Goal: Use online tool/utility

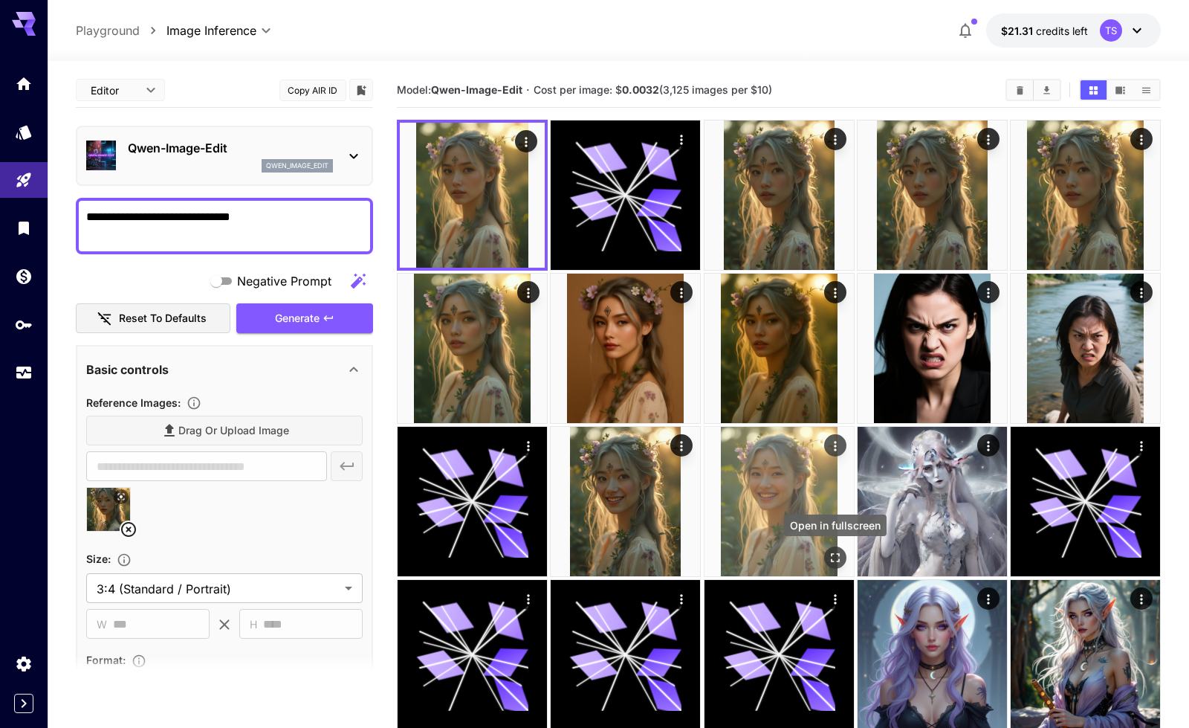
click at [833, 559] on icon "Open in fullscreen" at bounding box center [834, 557] width 15 height 15
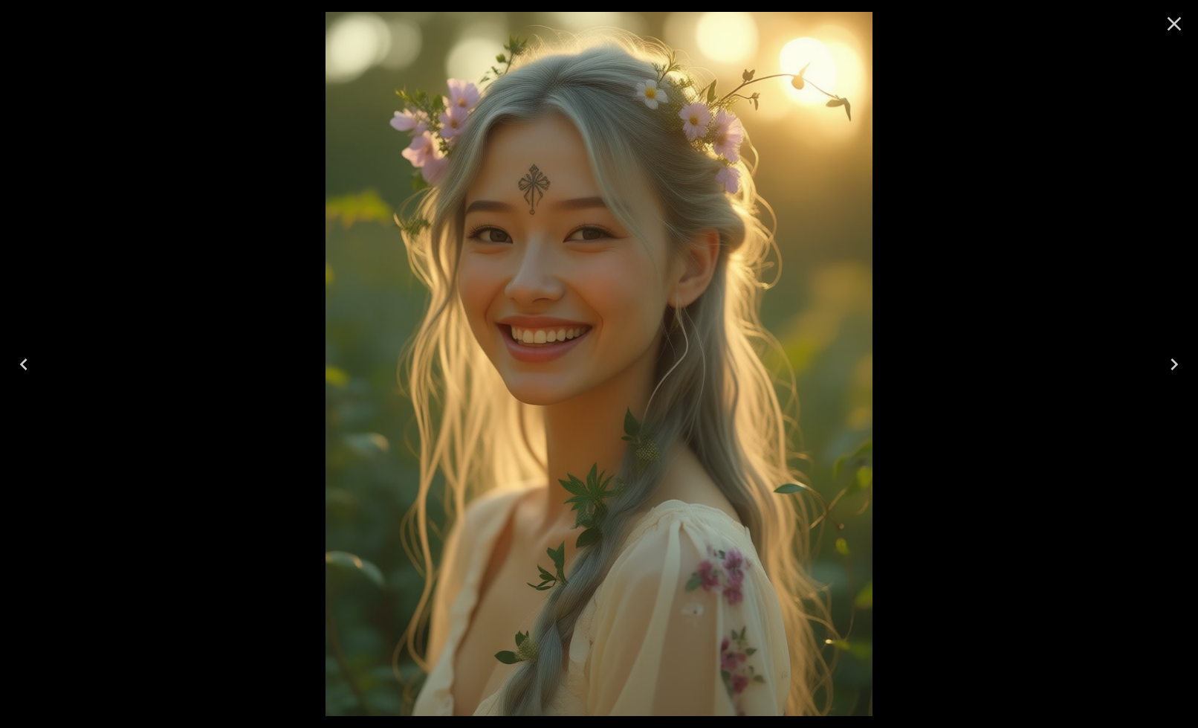
click at [12, 352] on icon "Previous" at bounding box center [24, 364] width 24 height 24
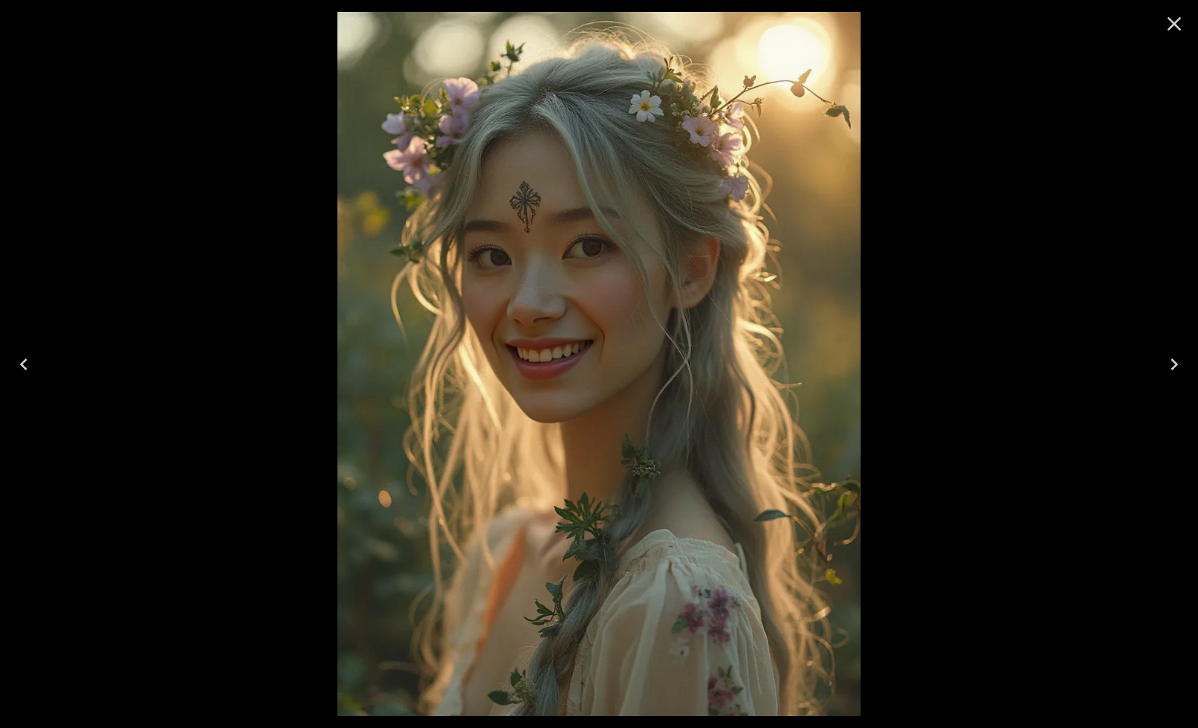
click at [12, 352] on icon "Previous" at bounding box center [24, 364] width 24 height 24
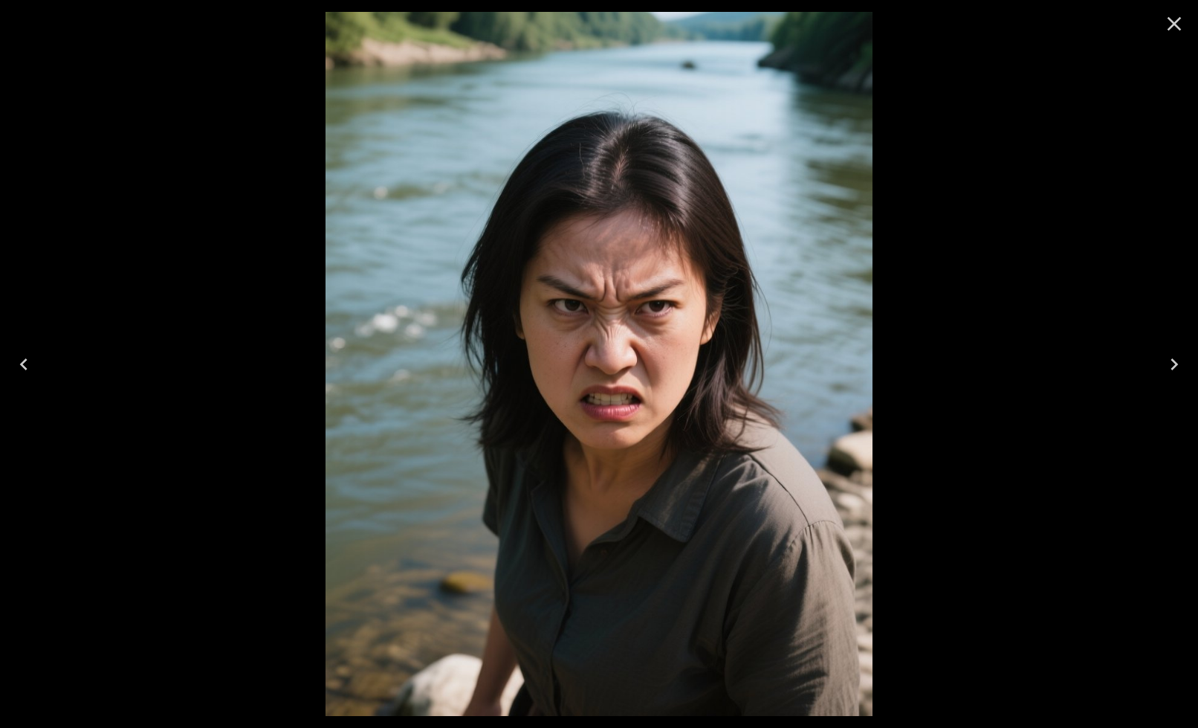
click at [12, 352] on icon "Previous" at bounding box center [24, 364] width 24 height 24
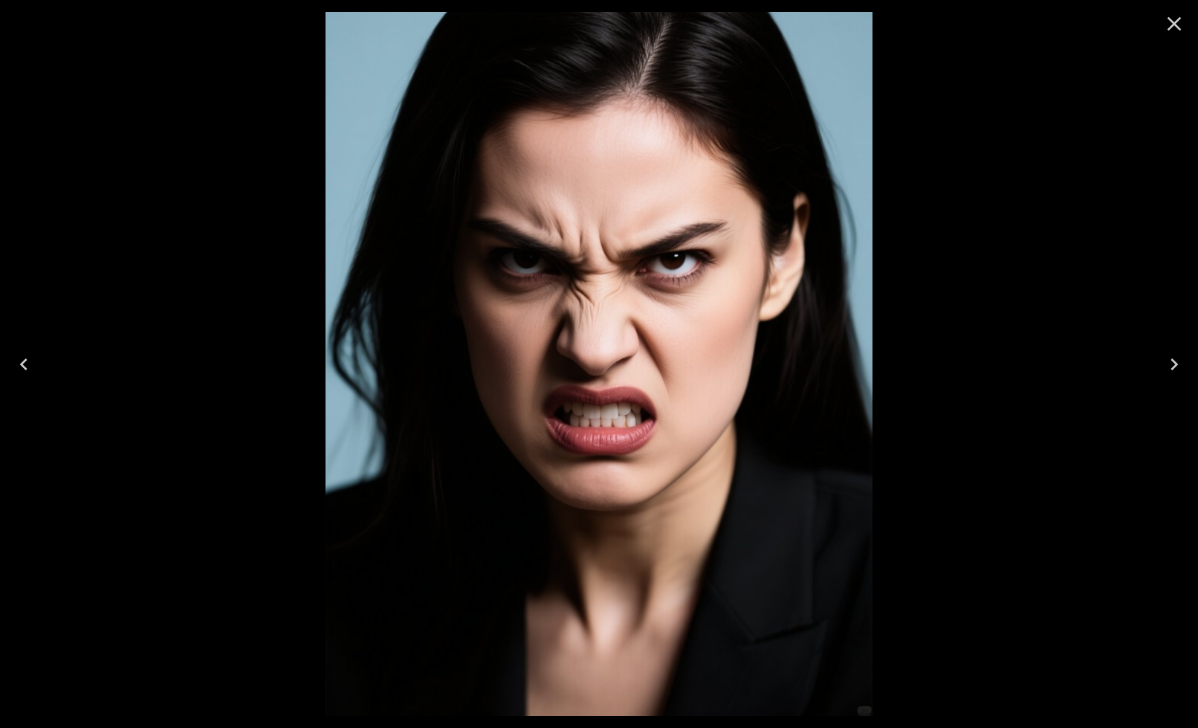
click at [12, 352] on icon "Previous" at bounding box center [24, 364] width 24 height 24
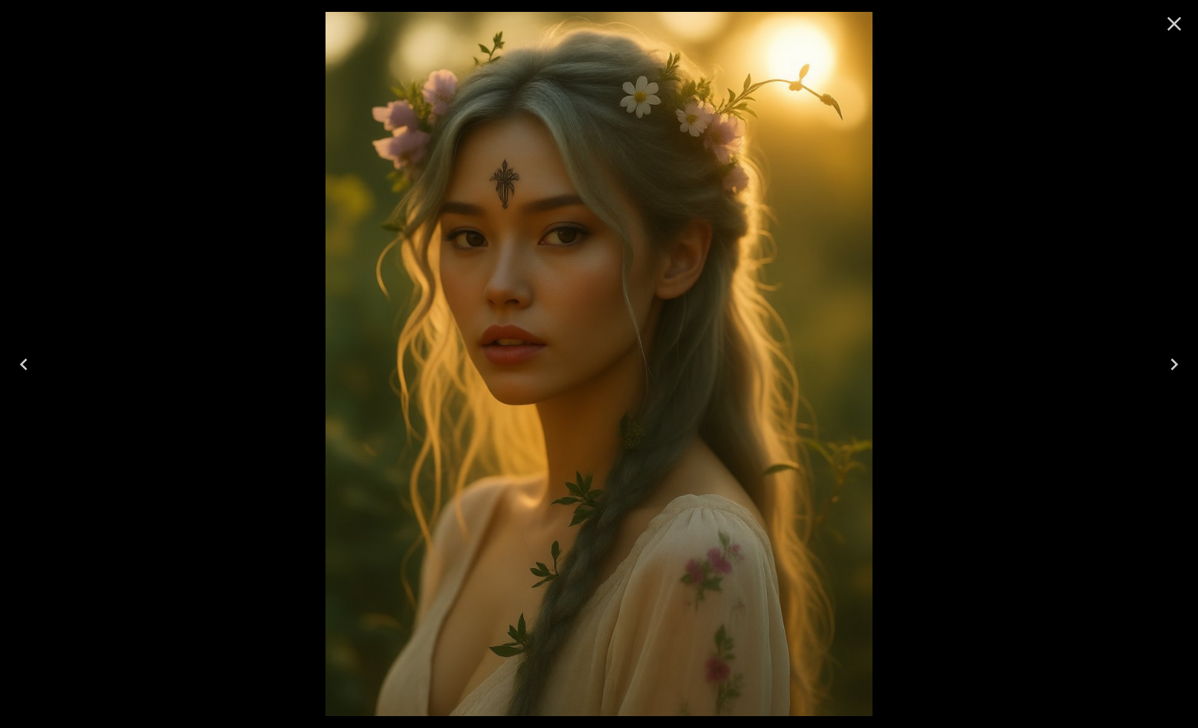
click at [12, 352] on icon "Previous" at bounding box center [24, 364] width 24 height 24
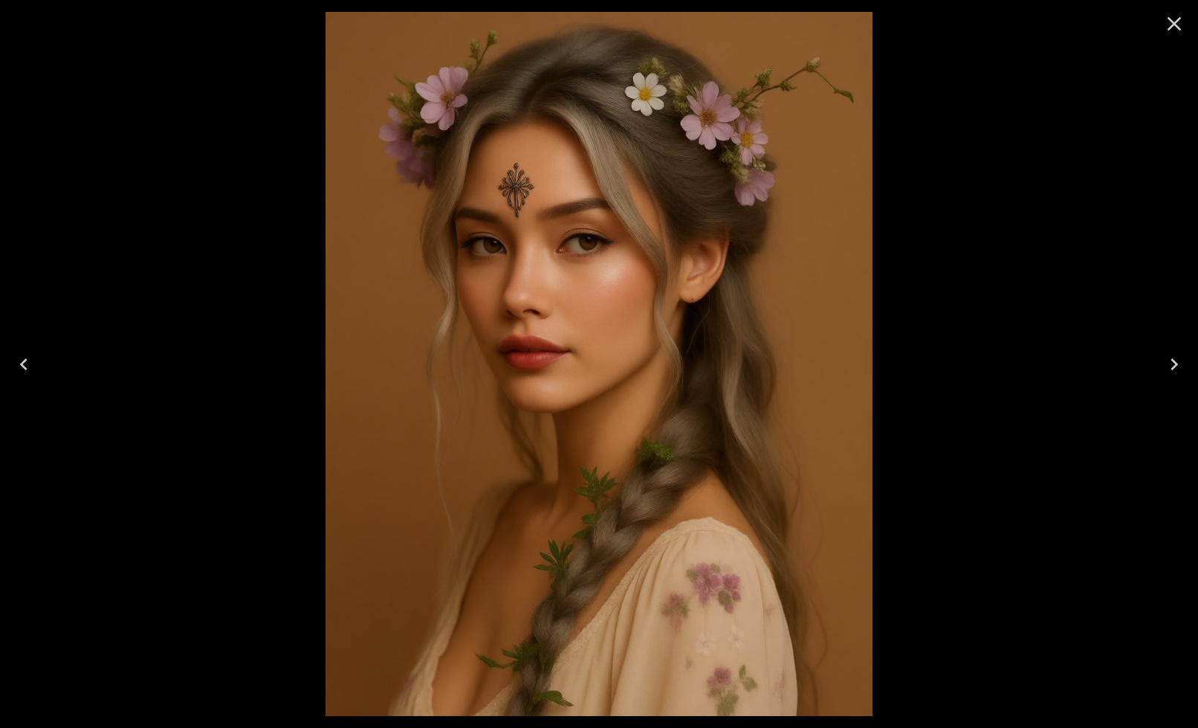
click at [12, 352] on icon "Previous" at bounding box center [24, 364] width 24 height 24
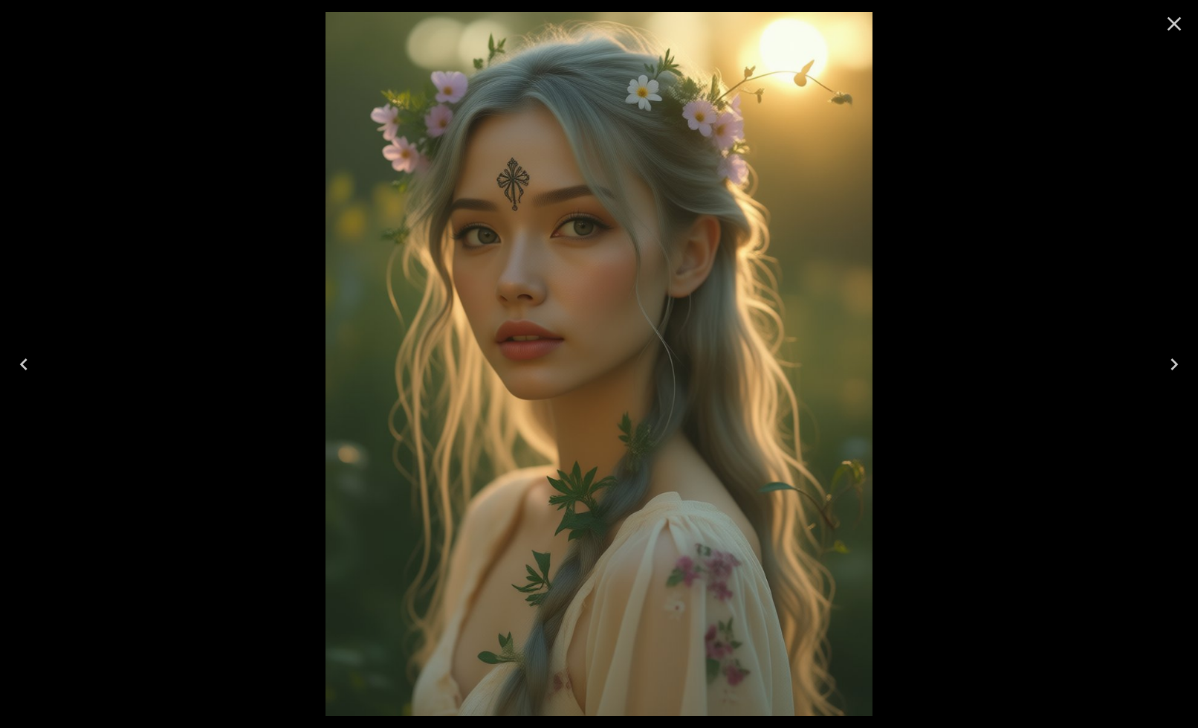
click at [1175, 364] on icon "Next" at bounding box center [1175, 364] width 24 height 24
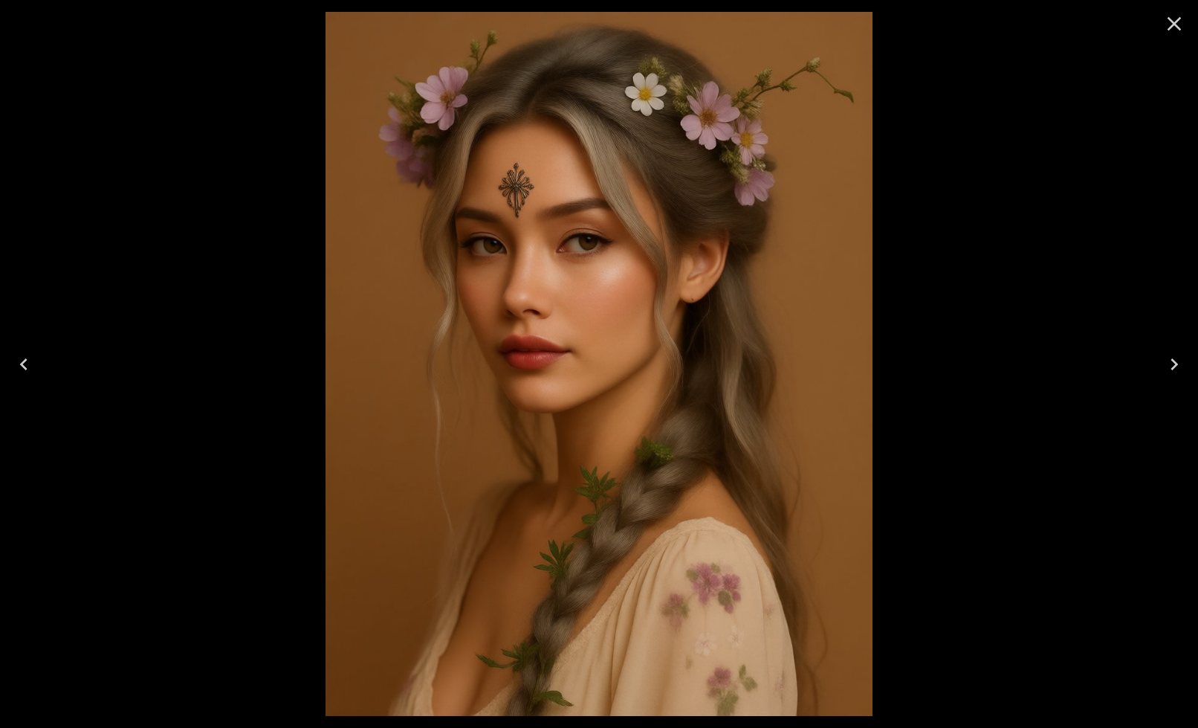
click at [36, 369] on icon "Previous" at bounding box center [24, 364] width 24 height 24
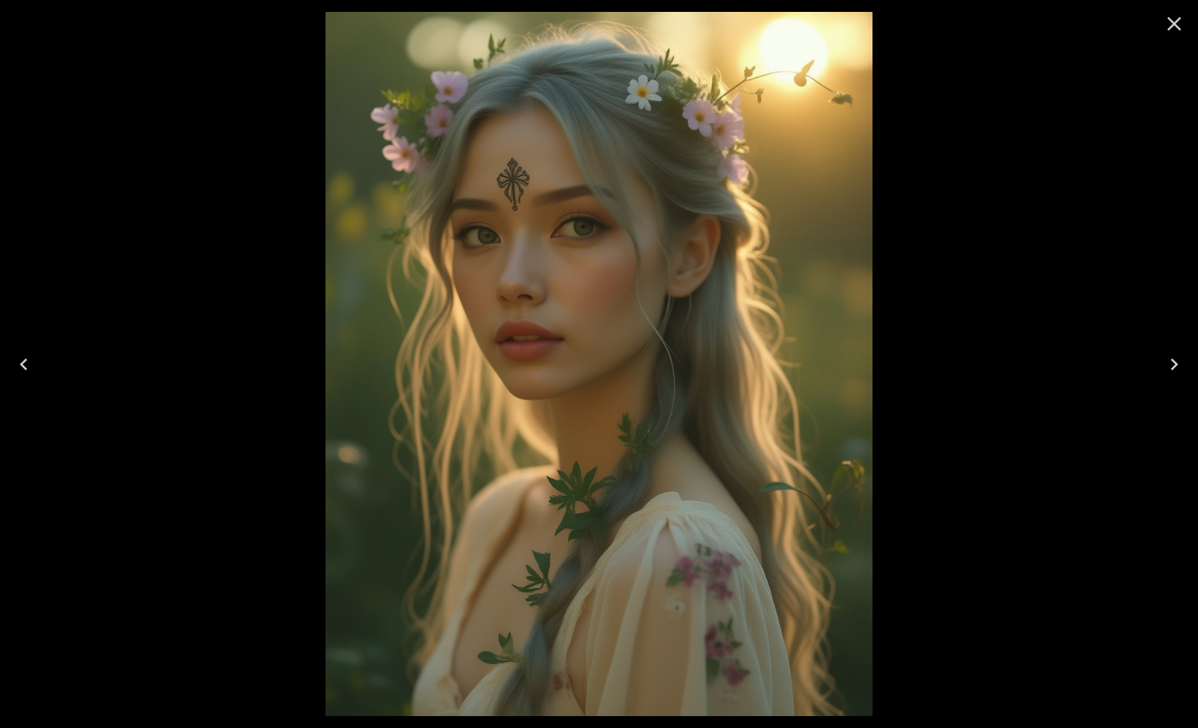
click at [36, 369] on icon "Previous" at bounding box center [24, 364] width 24 height 24
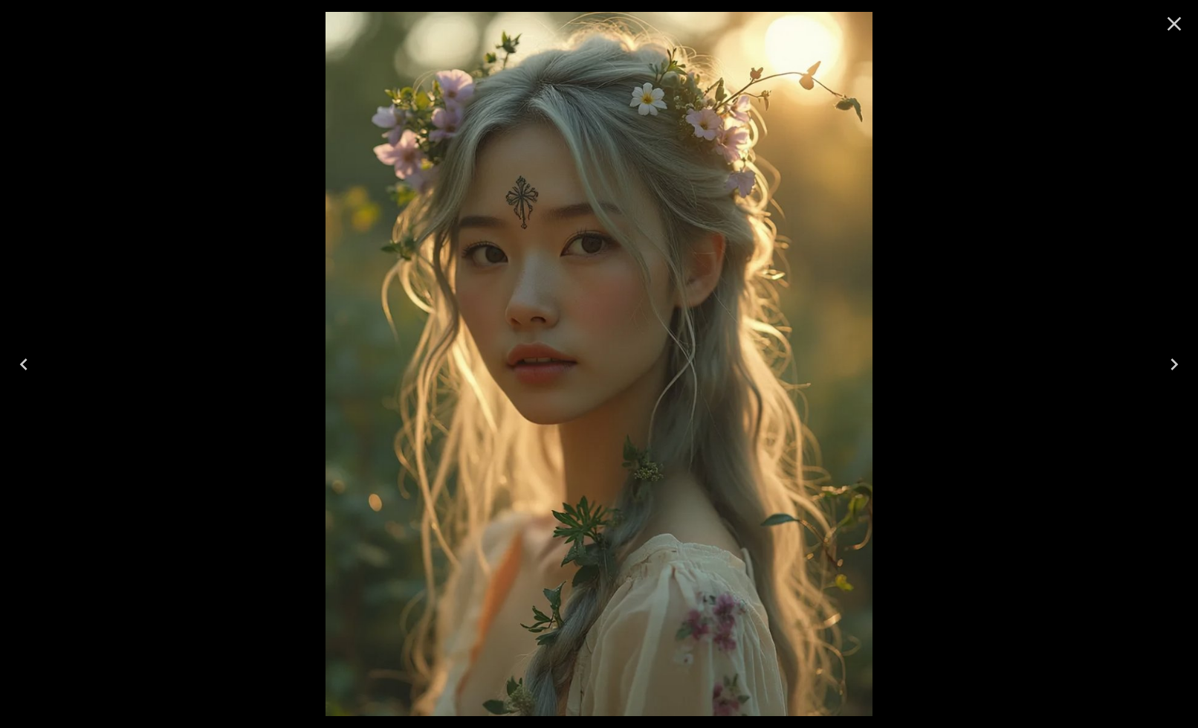
click at [36, 369] on icon "Previous" at bounding box center [24, 364] width 24 height 24
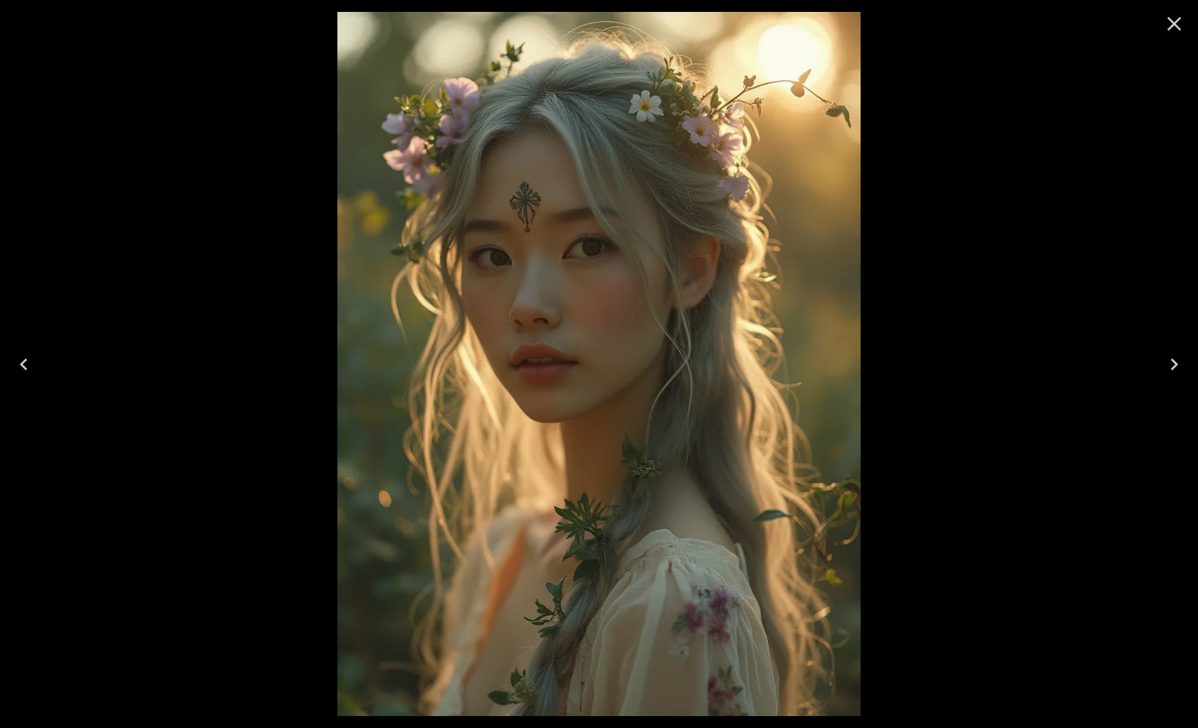
click at [36, 369] on icon "Previous" at bounding box center [24, 364] width 24 height 24
click at [1170, 22] on icon "Close" at bounding box center [1175, 24] width 24 height 24
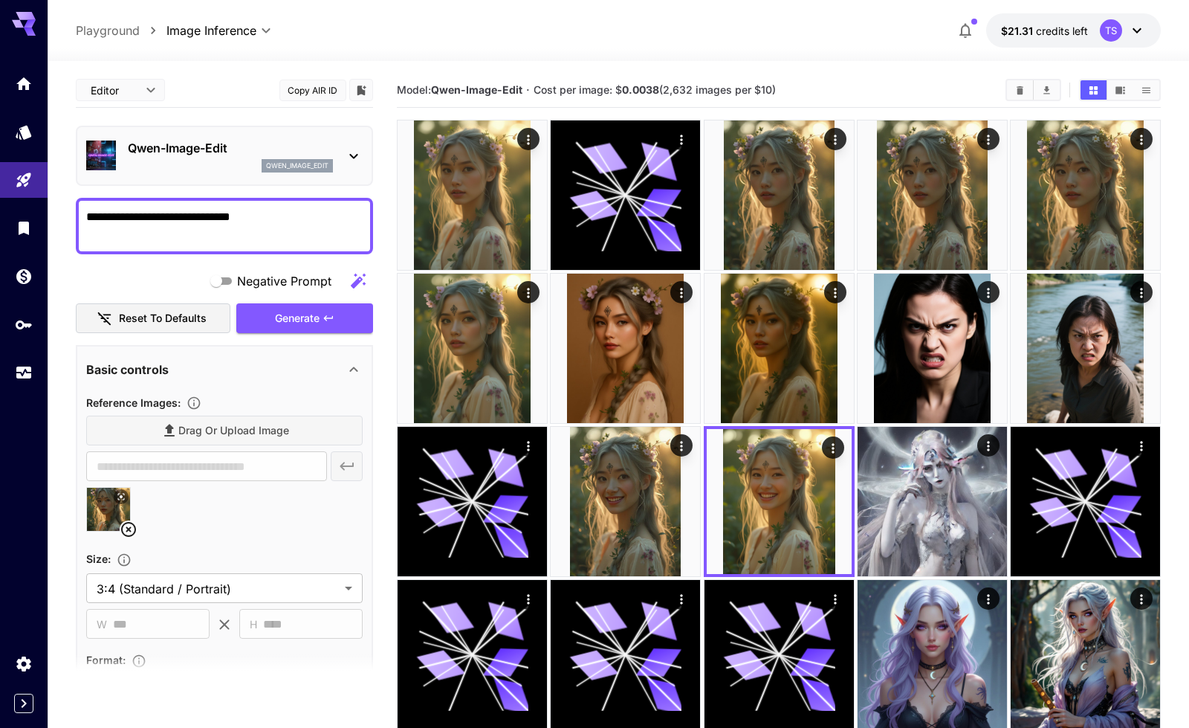
click at [791, 71] on div "**********" at bounding box center [618, 571] width 1085 height 1020
